Goal: Information Seeking & Learning: Understand process/instructions

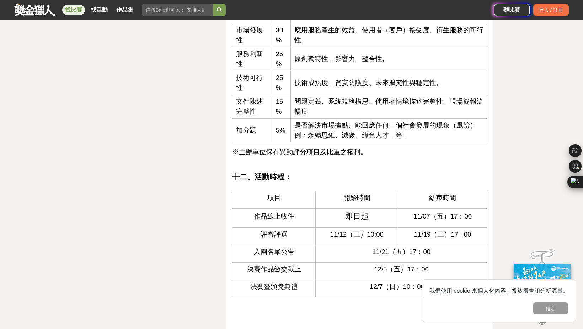
scroll to position [1494, 0]
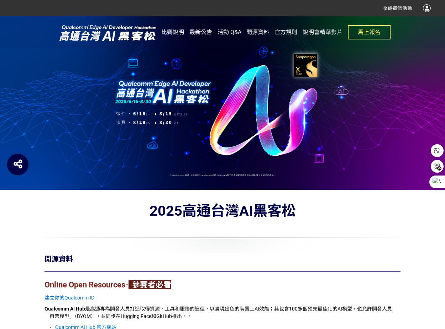
click at [290, 32] on span "官方規則" at bounding box center [285, 32] width 23 height 7
drag, startPoint x: 153, startPoint y: 92, endPoint x: 113, endPoint y: 106, distance: 42.6
click at [113, 106] on div at bounding box center [222, 103] width 445 height 174
drag, startPoint x: 112, startPoint y: 106, endPoint x: 103, endPoint y: 62, distance: 44.3
click at [111, 105] on div at bounding box center [222, 103] width 445 height 174
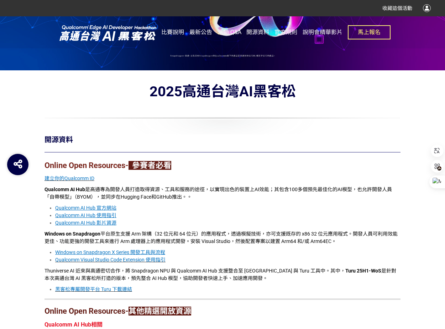
scroll to position [107, 0]
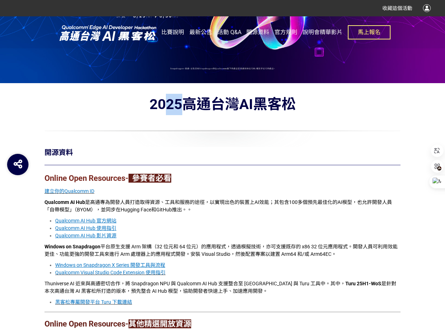
drag, startPoint x: 166, startPoint y: 106, endPoint x: 233, endPoint y: 110, distance: 67.7
click at [220, 107] on div "2025高通台灣AI黑客松" at bounding box center [222, 104] width 356 height 21
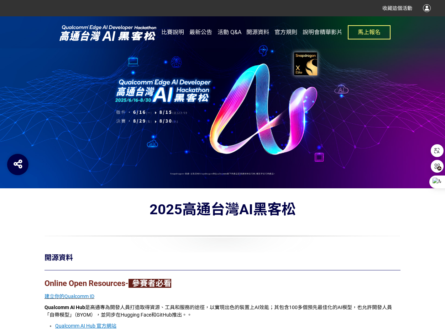
scroll to position [0, 0]
